Goal: Task Accomplishment & Management: Use online tool/utility

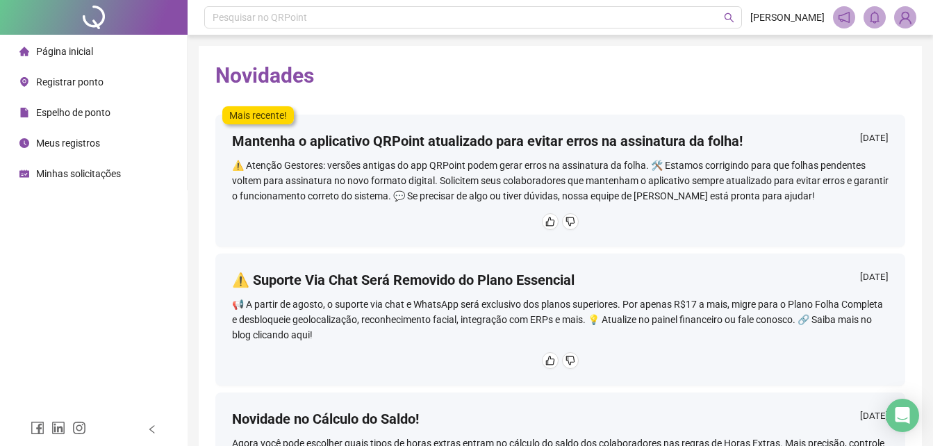
click at [65, 116] on span "Espelho de ponto" at bounding box center [73, 112] width 74 height 11
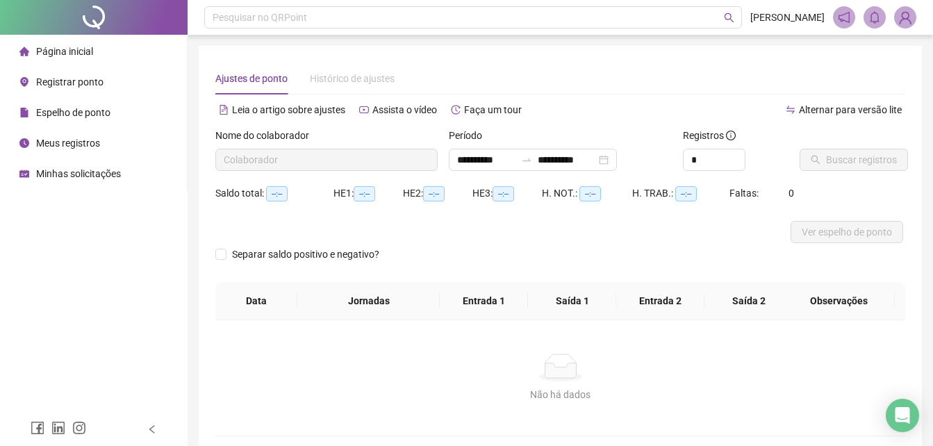
type input "**********"
click at [66, 79] on span "Registrar ponto" at bounding box center [69, 81] width 67 height 11
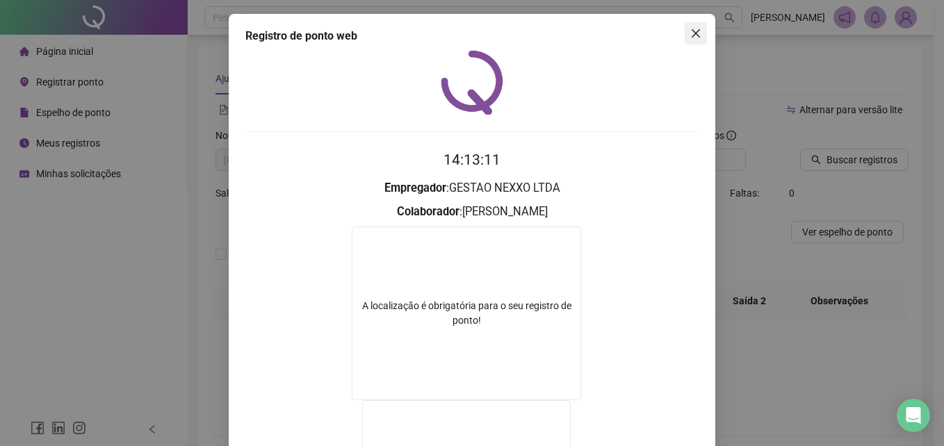
click at [690, 31] on icon "close" at bounding box center [695, 33] width 11 height 11
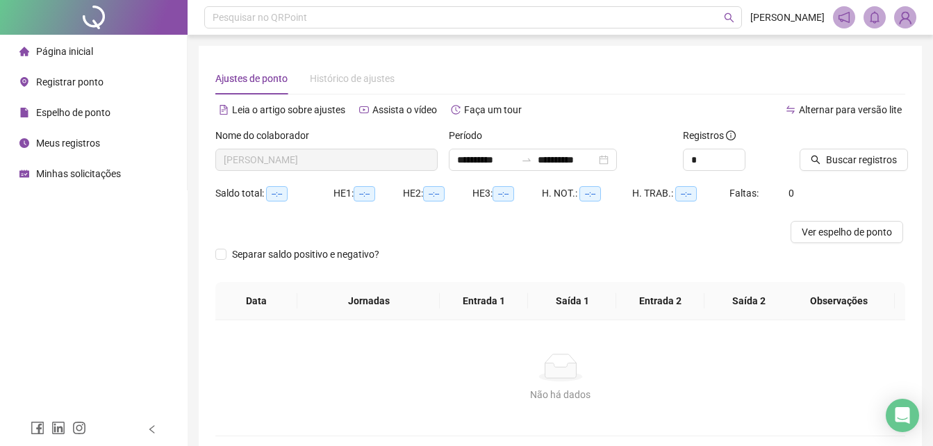
click at [80, 85] on span "Registrar ponto" at bounding box center [69, 81] width 67 height 11
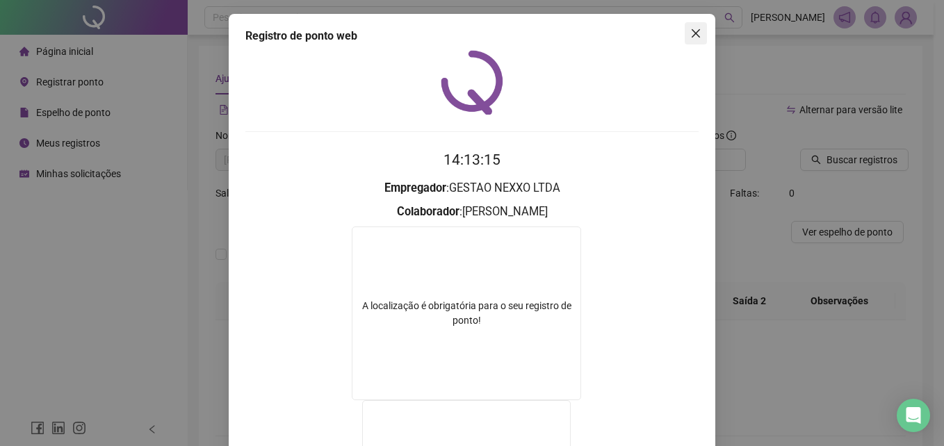
click at [695, 29] on icon "close" at bounding box center [695, 33] width 11 height 11
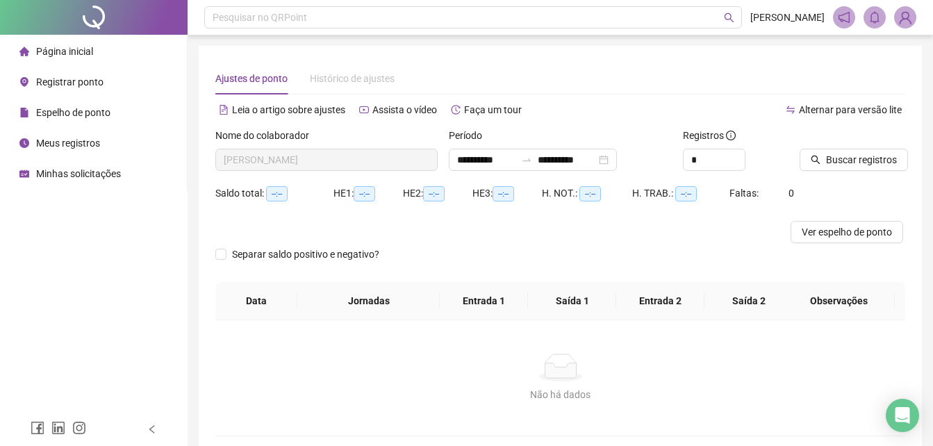
click at [81, 84] on span "Registrar ponto" at bounding box center [69, 81] width 67 height 11
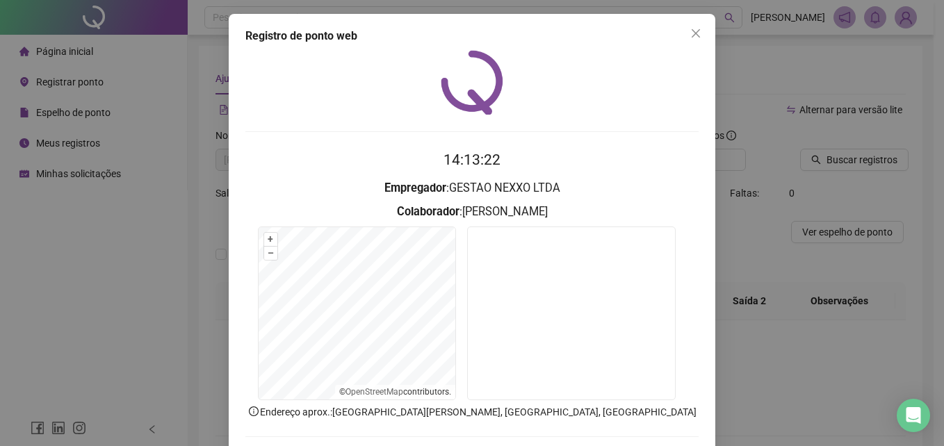
scroll to position [66, 0]
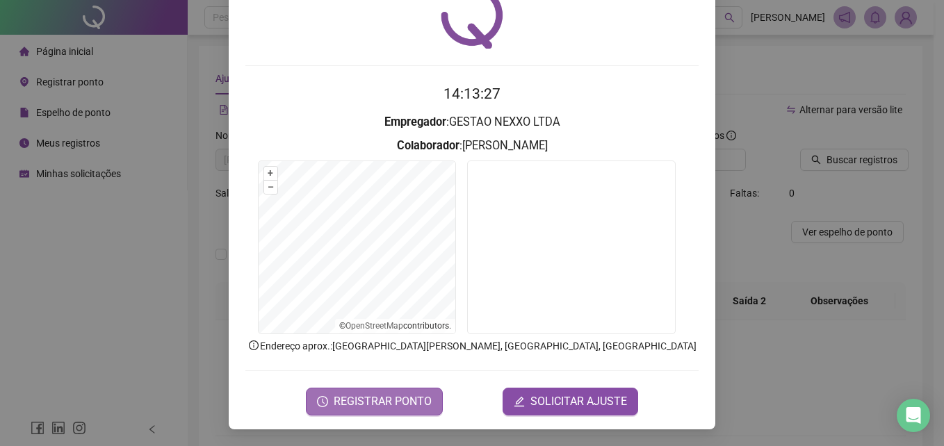
click at [406, 400] on span "REGISTRAR PONTO" at bounding box center [383, 401] width 98 height 17
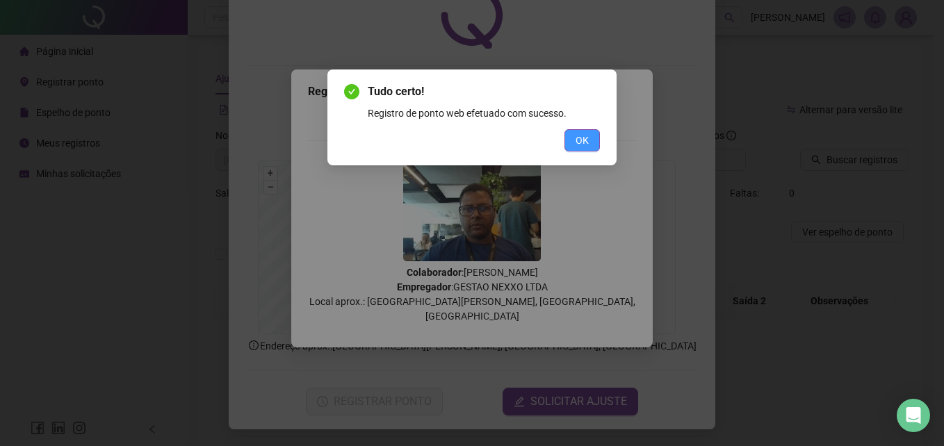
click at [579, 139] on span "OK" at bounding box center [581, 140] width 13 height 15
